Goal: Task Accomplishment & Management: Manage account settings

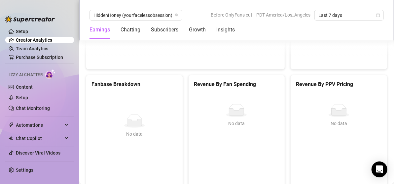
scroll to position [1351, 0]
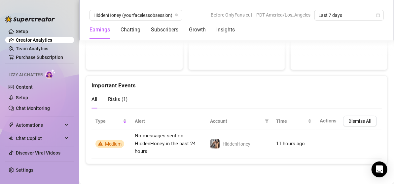
click at [48, 44] on ul "Setup Creator Analytics Team Analytics Purchase Subscription Izzy AI Chatter Co…" at bounding box center [39, 92] width 69 height 133
click at [48, 48] on link "Team Analytics" at bounding box center [32, 48] width 32 height 5
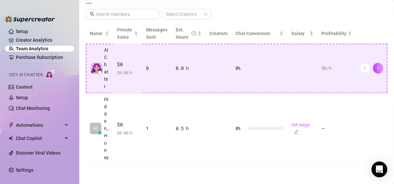
scroll to position [116, 0]
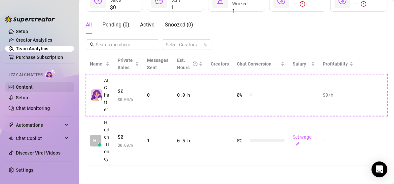
click at [18, 90] on link "Content" at bounding box center [24, 86] width 17 height 5
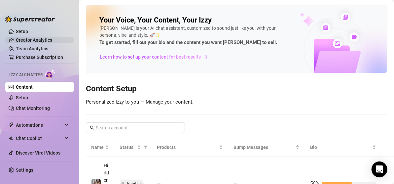
click at [28, 33] on link "Setup" at bounding box center [22, 31] width 12 height 5
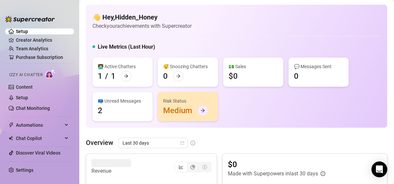
click at [206, 108] on div at bounding box center [203, 110] width 11 height 11
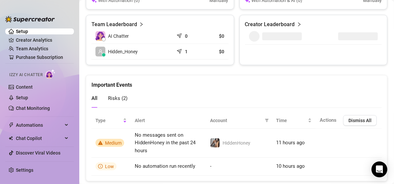
scroll to position [323, 0]
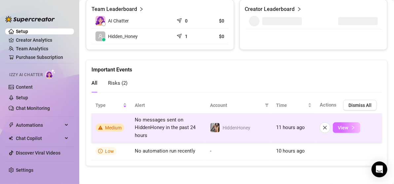
click at [342, 130] on button "View" at bounding box center [346, 127] width 27 height 11
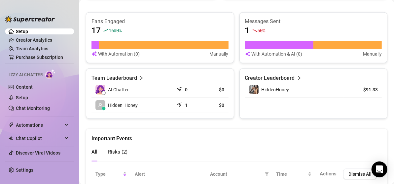
scroll to position [264, 0]
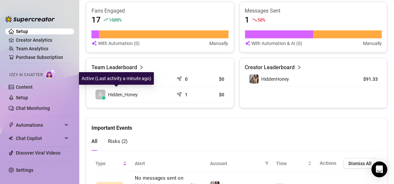
click at [108, 81] on div "Active (Last activity a minute ago)" at bounding box center [116, 78] width 75 height 13
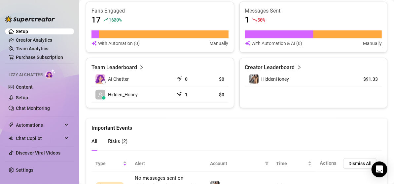
click at [117, 79] on span "AI Chatter" at bounding box center [118, 78] width 21 height 7
click at [179, 77] on icon "send" at bounding box center [180, 78] width 7 height 7
click at [202, 79] on td "$0" at bounding box center [214, 79] width 27 height 16
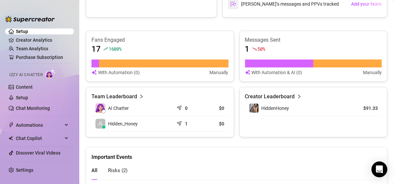
scroll to position [157, 0]
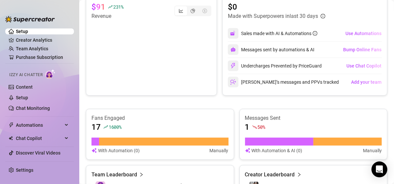
click at [64, 75] on div "Izzy AI Chatter" at bounding box center [39, 74] width 60 height 10
click at [37, 76] on span "Izzy AI Chatter" at bounding box center [25, 75] width 33 height 6
click at [20, 95] on link "Setup" at bounding box center [22, 97] width 12 height 5
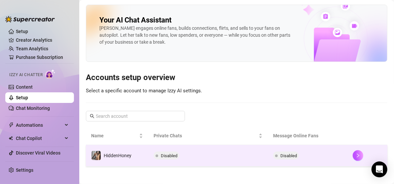
click at [193, 150] on td "Disabled" at bounding box center [208, 155] width 120 height 21
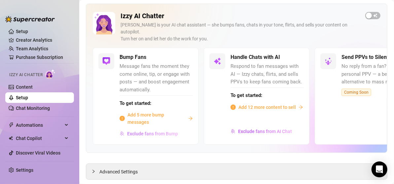
scroll to position [41, 0]
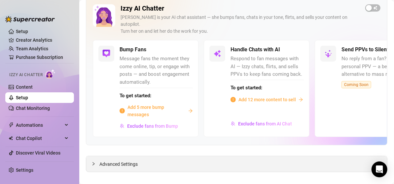
click at [189, 161] on div "Advanced Settings" at bounding box center [236, 164] width 301 height 16
click at [140, 159] on div "Advanced Settings" at bounding box center [236, 164] width 301 height 16
click at [136, 160] on span "Advanced Settings" at bounding box center [119, 163] width 38 height 7
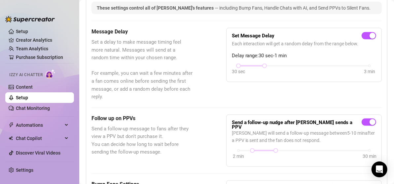
scroll to position [305, 0]
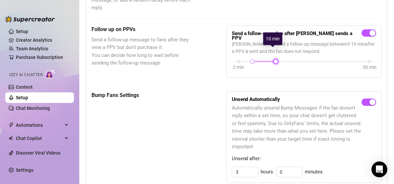
click at [274, 60] on div at bounding box center [275, 61] width 3 height 3
drag, startPoint x: 272, startPoint y: 50, endPoint x: 259, endPoint y: 50, distance: 12.9
click at [274, 60] on div at bounding box center [275, 61] width 3 height 3
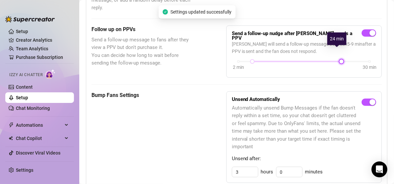
drag, startPoint x: 270, startPoint y: 51, endPoint x: 337, endPoint y: 57, distance: 66.8
click at [337, 60] on div "2 min 30 min" at bounding box center [304, 66] width 144 height 13
drag, startPoint x: 337, startPoint y: 57, endPoint x: 331, endPoint y: 59, distance: 5.9
click at [331, 60] on div "2 min 30 min" at bounding box center [304, 66] width 144 height 13
drag, startPoint x: 337, startPoint y: 51, endPoint x: 330, endPoint y: 51, distance: 7.0
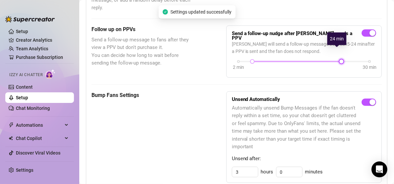
click at [340, 60] on div at bounding box center [341, 61] width 3 height 3
drag, startPoint x: 330, startPoint y: 51, endPoint x: 318, endPoint y: 51, distance: 12.2
click at [321, 60] on div at bounding box center [322, 61] width 3 height 3
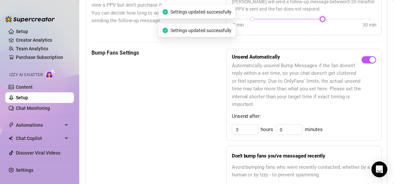
scroll to position [371, 0]
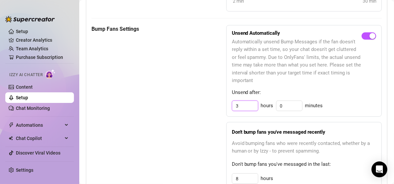
click at [251, 101] on input "3" at bounding box center [245, 106] width 26 height 10
type input "3"
type input "q"
type input "2"
click at [180, 134] on div "Bump Fans Settings" at bounding box center [143, 138] width 102 height 227
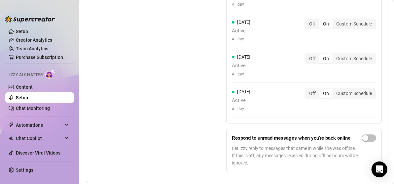
scroll to position [817, 0]
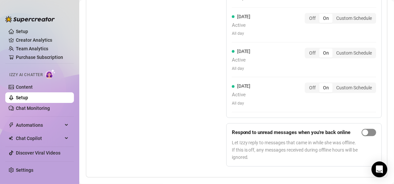
click at [363, 129] on div "button" at bounding box center [366, 132] width 6 height 6
click at [362, 129] on button "button" at bounding box center [369, 132] width 15 height 7
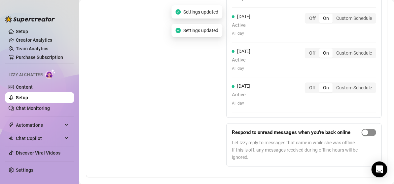
click at [368, 129] on span "button" at bounding box center [369, 132] width 15 height 7
click at [370, 129] on div "button" at bounding box center [373, 132] width 6 height 6
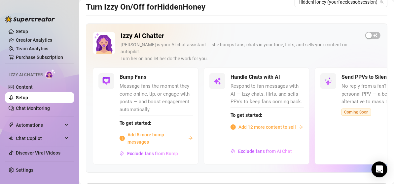
scroll to position [33, 0]
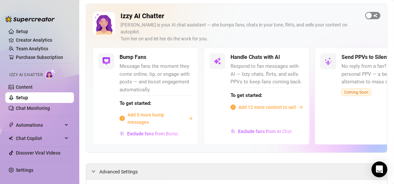
click at [370, 16] on span "button" at bounding box center [373, 15] width 15 height 7
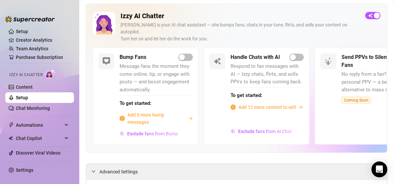
click at [184, 112] on span "Add 5 more bump messages" at bounding box center [157, 118] width 58 height 15
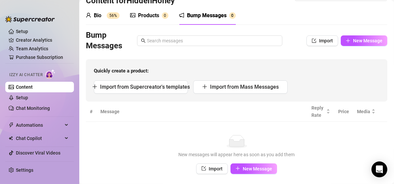
scroll to position [9, 0]
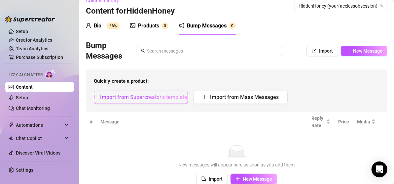
click at [144, 98] on span "Import from Supercreator's templates" at bounding box center [145, 97] width 90 height 6
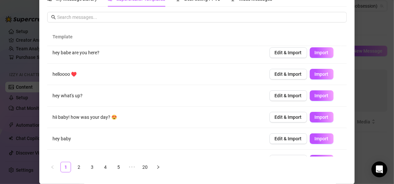
scroll to position [0, 0]
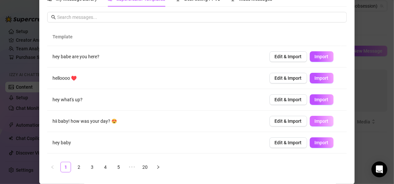
click at [310, 121] on button "Import" at bounding box center [322, 121] width 24 height 11
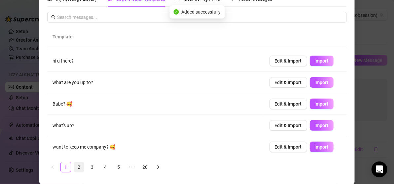
click at [81, 168] on link "2" at bounding box center [79, 167] width 10 height 10
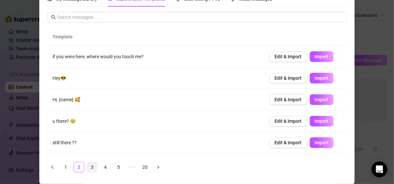
click at [92, 164] on link "3" at bounding box center [92, 167] width 10 height 10
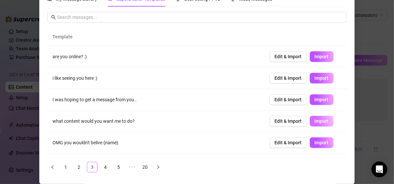
click at [315, 118] on span "Import" at bounding box center [322, 120] width 14 height 5
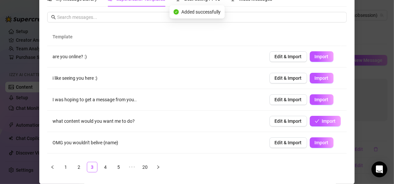
scroll to position [33, 0]
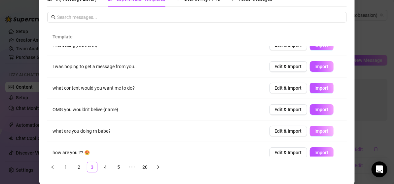
click at [315, 130] on span "Import" at bounding box center [322, 130] width 14 height 5
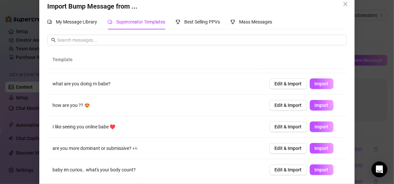
scroll to position [2, 0]
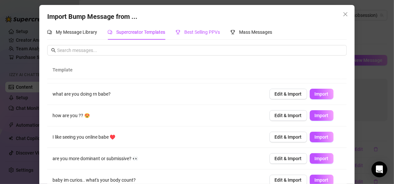
click at [185, 34] on span "Best Selling PPVs" at bounding box center [202, 31] width 36 height 5
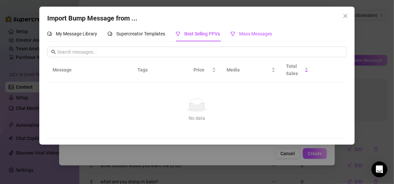
click at [258, 33] on span "Mass Messages" at bounding box center [255, 33] width 33 height 5
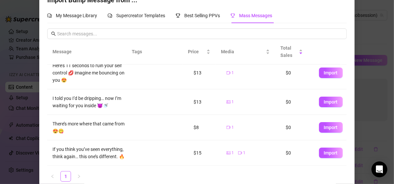
scroll to position [27, 0]
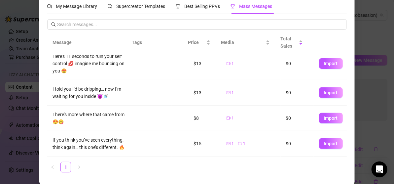
click at [328, 143] on button "Import" at bounding box center [331, 143] width 24 height 11
type textarea "If you think you’ve seen everything, think again… this one’s different. 🔥"
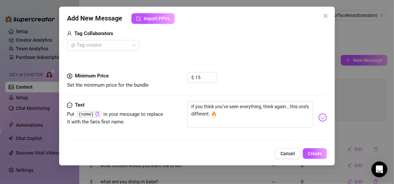
scroll to position [140, 0]
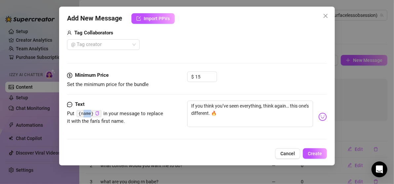
drag, startPoint x: 91, startPoint y: 112, endPoint x: 81, endPoint y: 115, distance: 10.3
click at [81, 115] on code "{name}" at bounding box center [89, 113] width 25 height 7
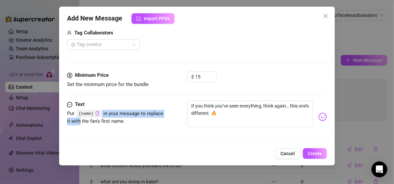
drag, startPoint x: 92, startPoint y: 111, endPoint x: 75, endPoint y: 117, distance: 17.5
click at [75, 117] on span "Put {name} in your message to replace it with the fan's first name." at bounding box center [116, 118] width 99 height 16
click at [145, 83] on span "Set the minimum price for the bundle" at bounding box center [116, 85] width 99 height 8
click at [142, 102] on div "Text" at bounding box center [116, 105] width 99 height 8
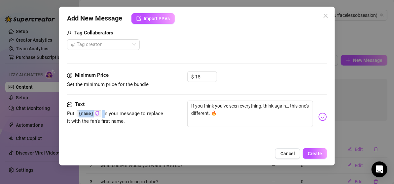
drag, startPoint x: 78, startPoint y: 112, endPoint x: 103, endPoint y: 115, distance: 25.1
click at [104, 116] on span "Put {name} in your message to replace it with the fan's first name." at bounding box center [116, 118] width 99 height 16
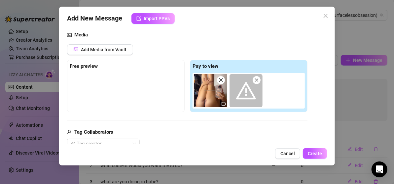
click at [141, 126] on div "Add Media from Vault Free preview Pay to view Tag Collaborators @ Tag creator" at bounding box center [187, 96] width 241 height 105
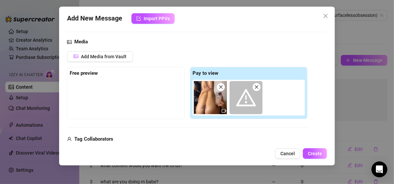
scroll to position [66, 0]
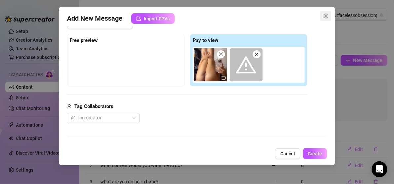
click at [326, 14] on icon "close" at bounding box center [325, 15] width 5 height 5
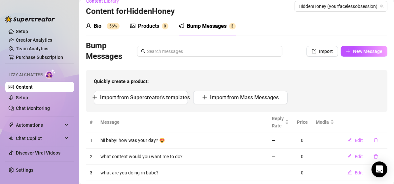
scroll to position [0, 0]
